Goal: Navigation & Orientation: Find specific page/section

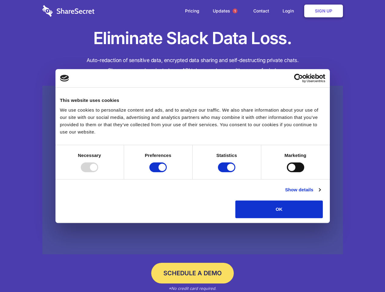
click at [98, 172] on div at bounding box center [89, 168] width 17 height 10
click at [167, 172] on input "Preferences" at bounding box center [157, 168] width 17 height 10
checkbox input "false"
click at [227, 172] on input "Statistics" at bounding box center [226, 168] width 17 height 10
checkbox input "false"
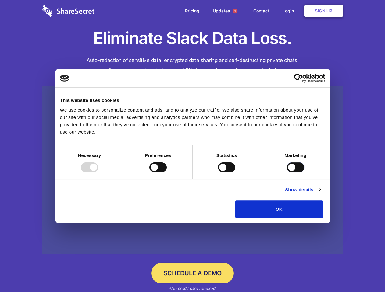
click at [287, 172] on input "Marketing" at bounding box center [295, 168] width 17 height 10
checkbox input "true"
click at [320, 194] on link "Show details" at bounding box center [302, 189] width 35 height 7
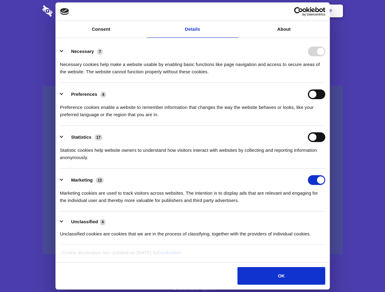
click at [325, 119] on div "Preference cookies enable a website to remember information that changes the wa…" at bounding box center [192, 108] width 265 height 19
click at [235, 11] on span "1" at bounding box center [234, 11] width 5 height 5
